Goal: Transaction & Acquisition: Purchase product/service

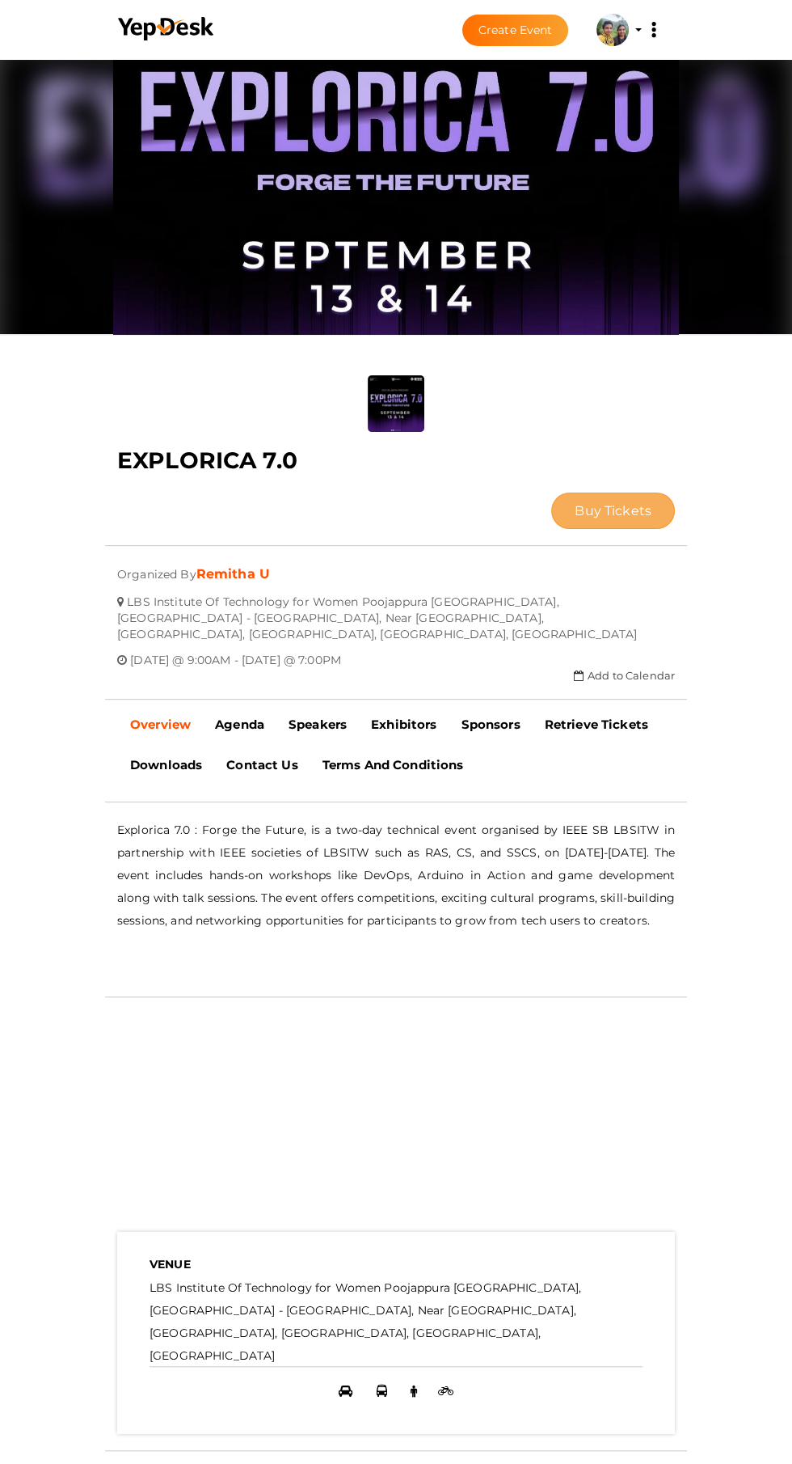
click at [551, 492] on button "Buy Tickets" at bounding box center [613, 510] width 124 height 36
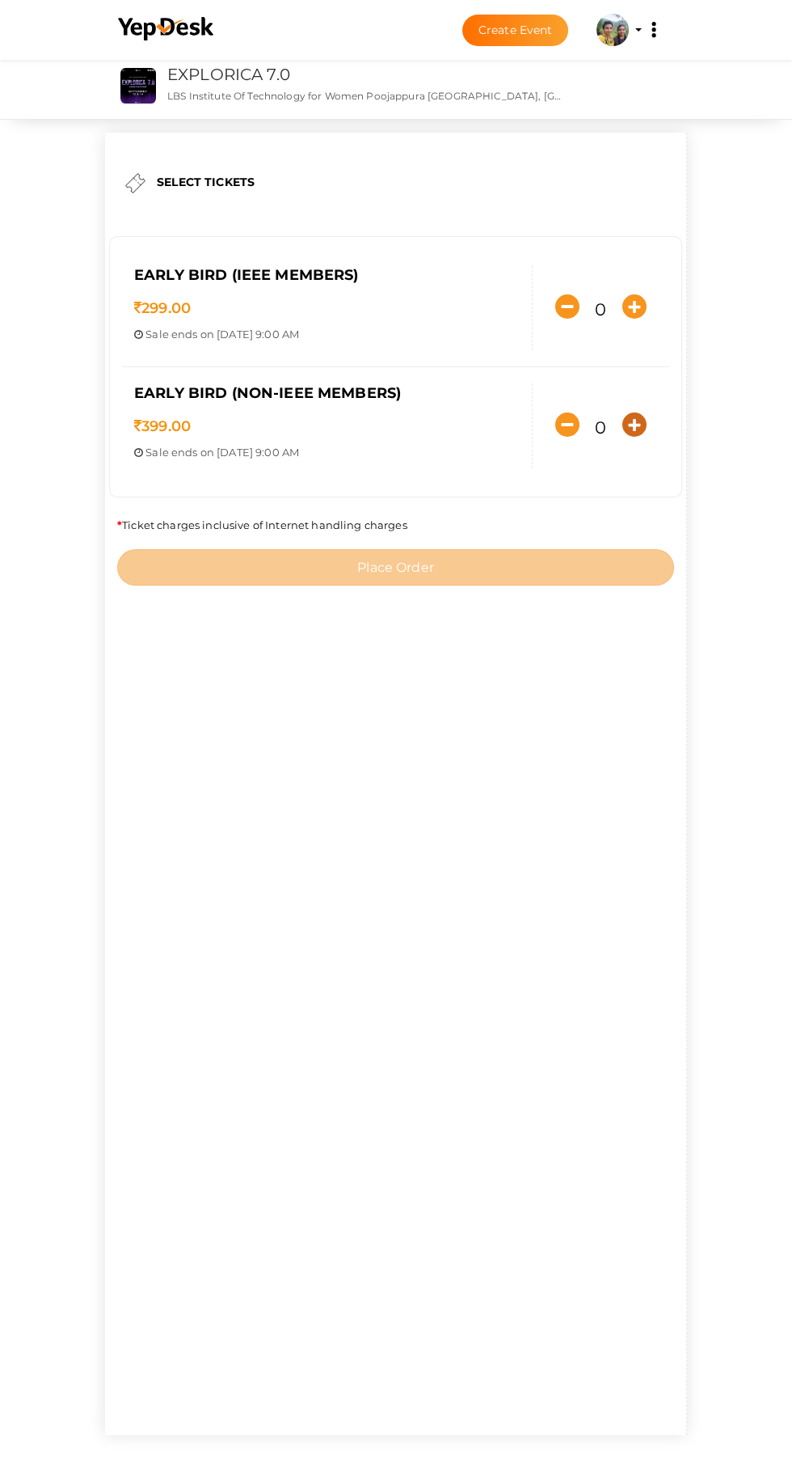
click at [623, 437] on icon "button" at bounding box center [635, 424] width 24 height 24
type input "1"
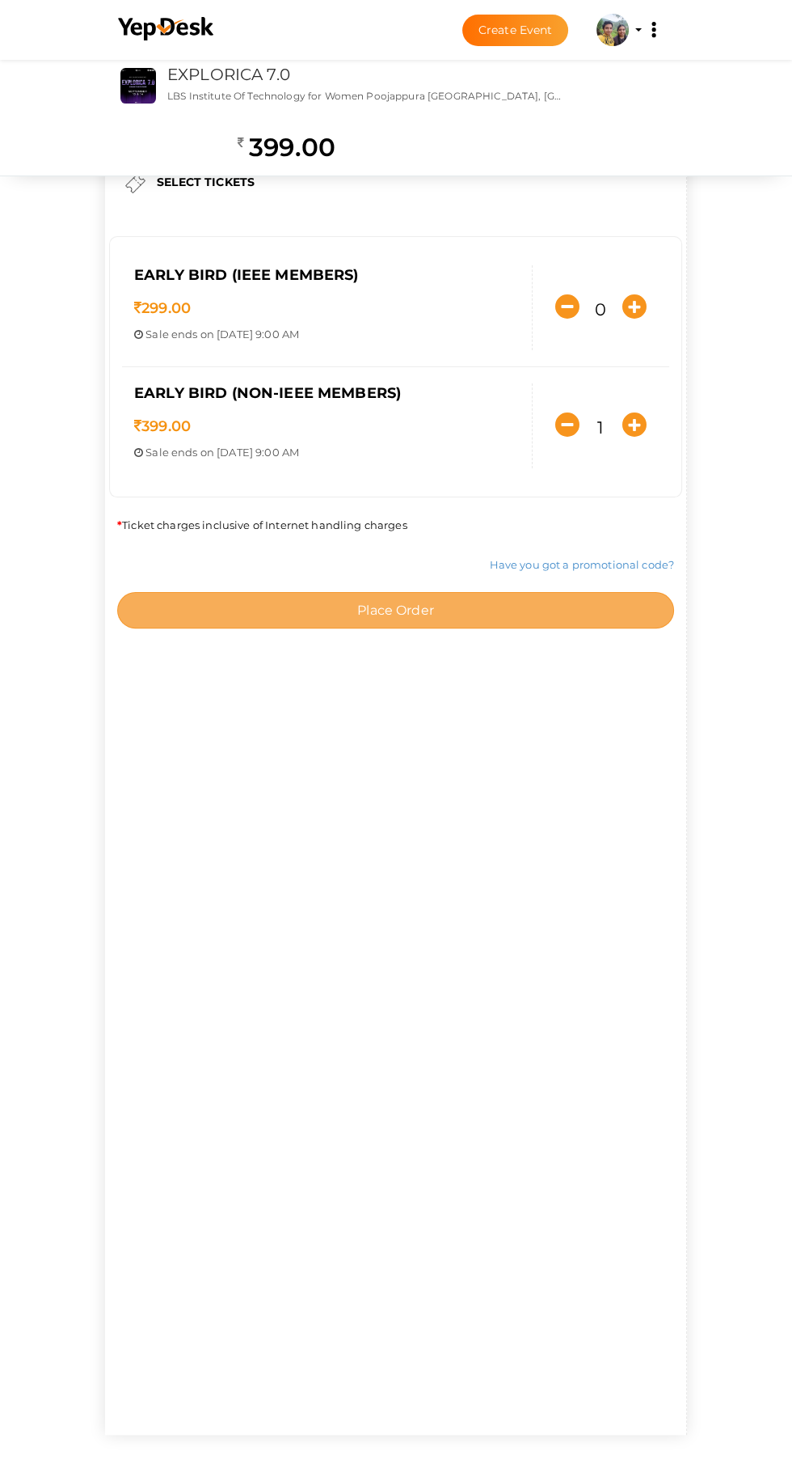
click at [555, 628] on button "Place Order" at bounding box center [395, 610] width 557 height 36
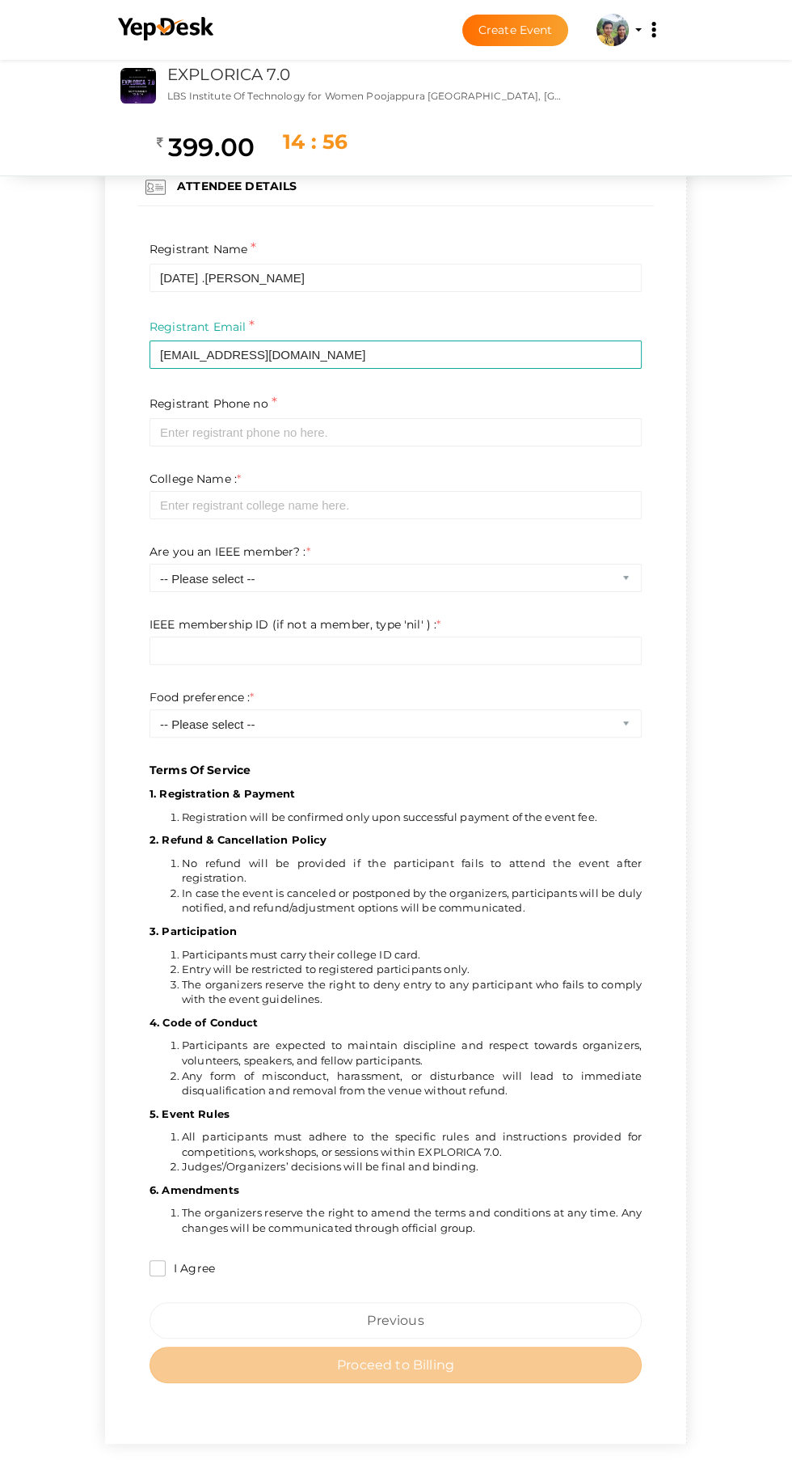
click at [642, 706] on p "Terms Of Service" at bounding box center [396, 516] width 492 height 523
click at [642, 712] on p "Terms Of Service" at bounding box center [396, 516] width 492 height 523
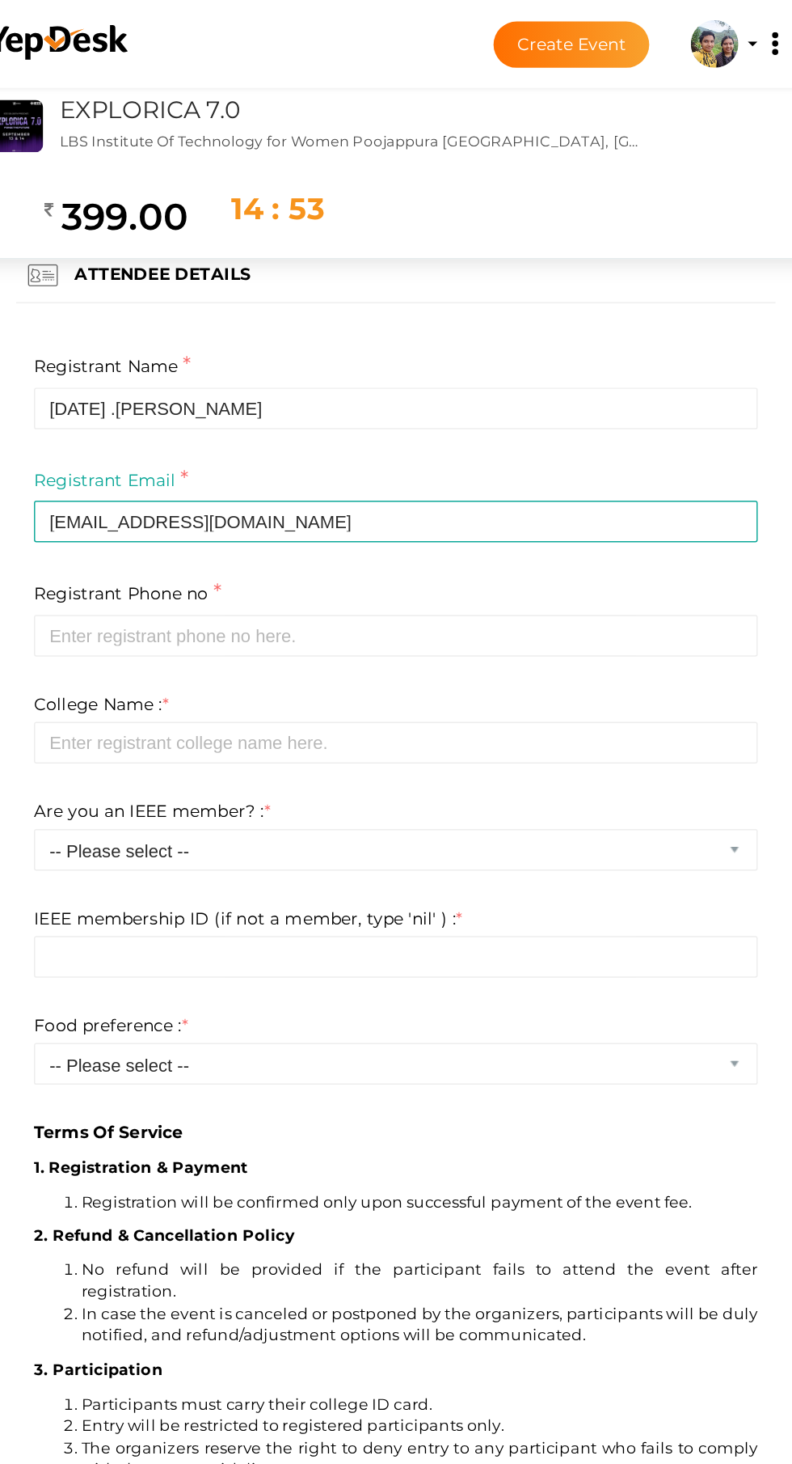
click at [425, 432] on p "Terms Of Service" at bounding box center [396, 516] width 492 height 523
